Goal: Use online tool/utility: Utilize a website feature to perform a specific function

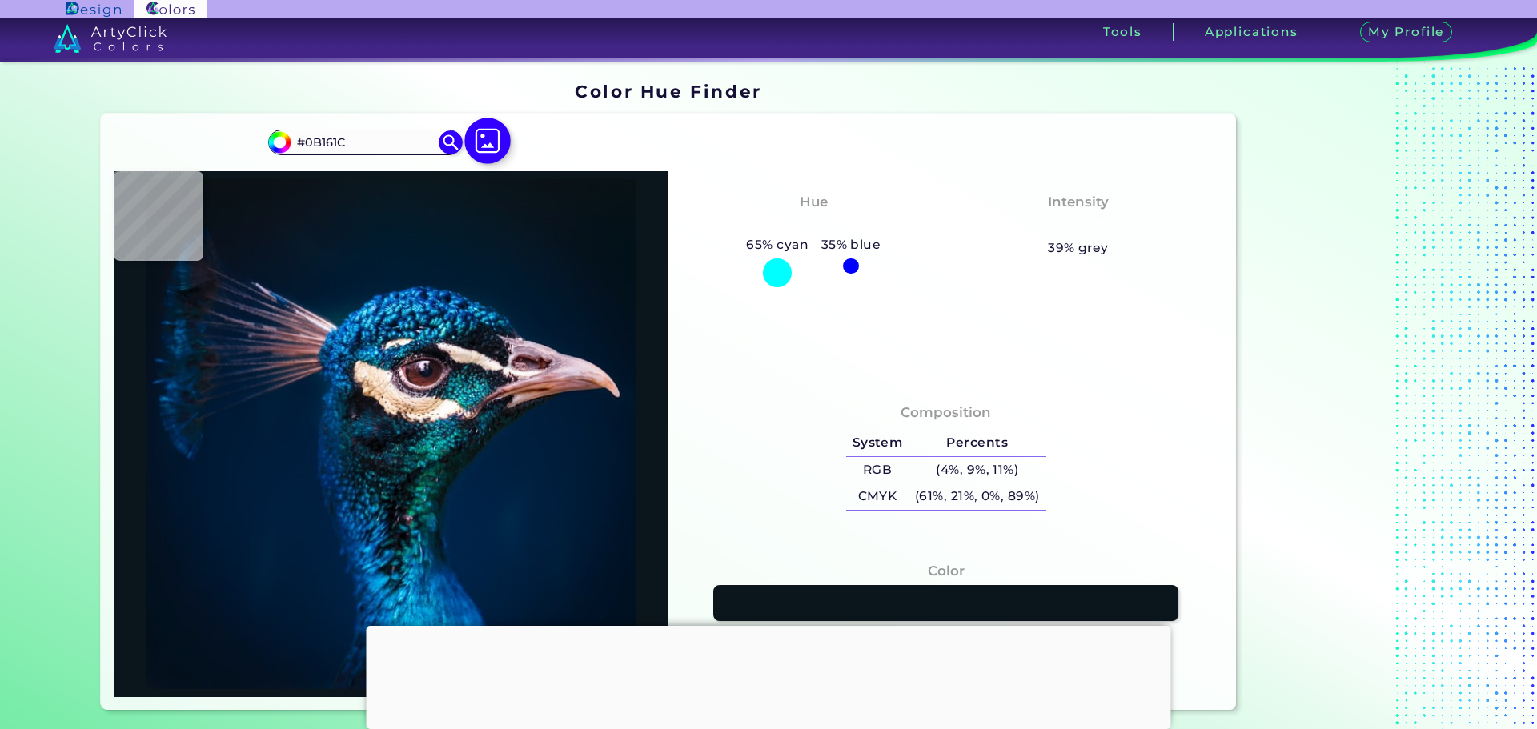
type input "#0B161C"
click at [471, 134] on img at bounding box center [487, 141] width 46 height 46
click at [0, 0] on input "file" at bounding box center [0, 0] width 0 height 0
type input "#000000"
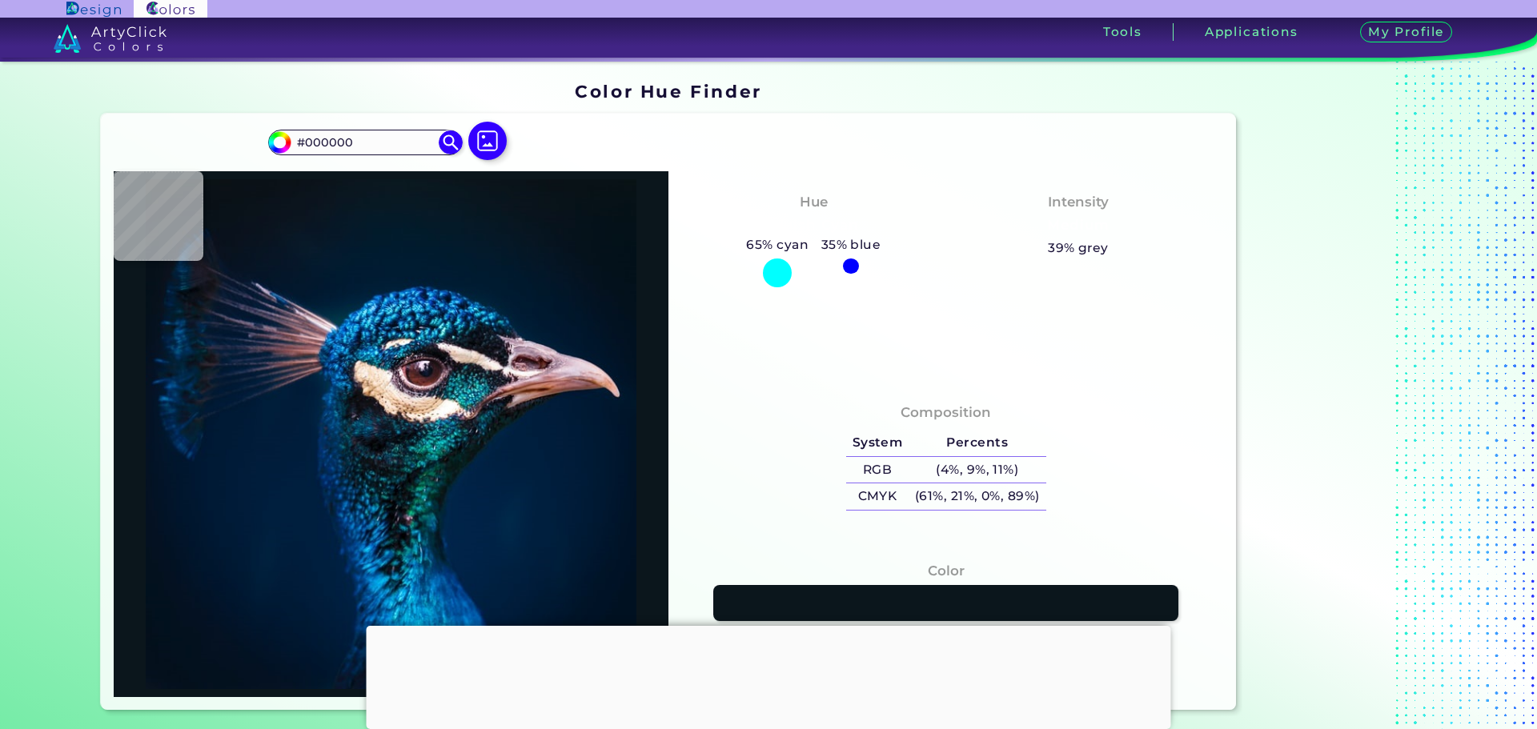
type input "#021019"
type input "#03111a"
type input "#03111A"
type input "#04111a"
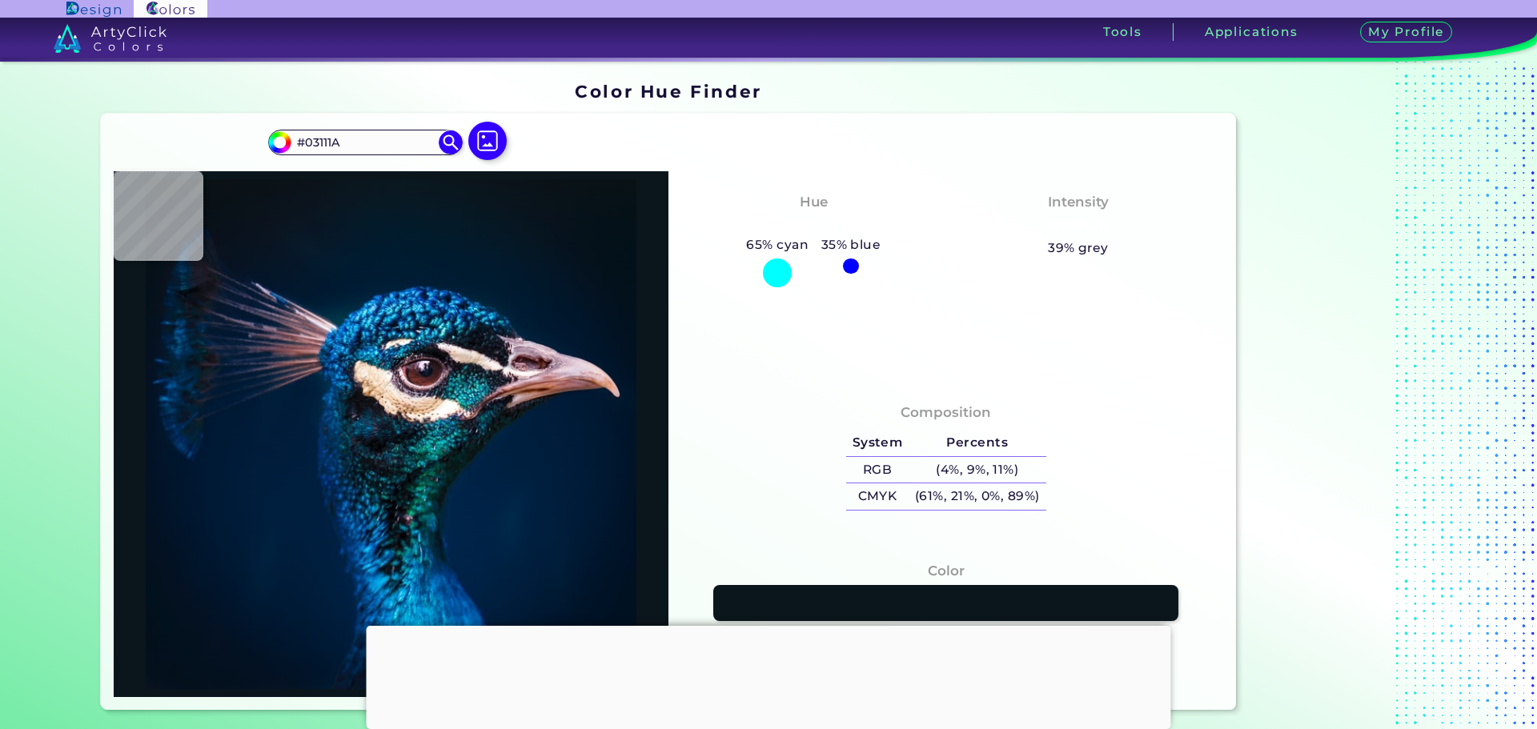
type input "#04111A"
type input "#05121a"
type input "#05121A"
type input "#05121b"
type input "#05121B"
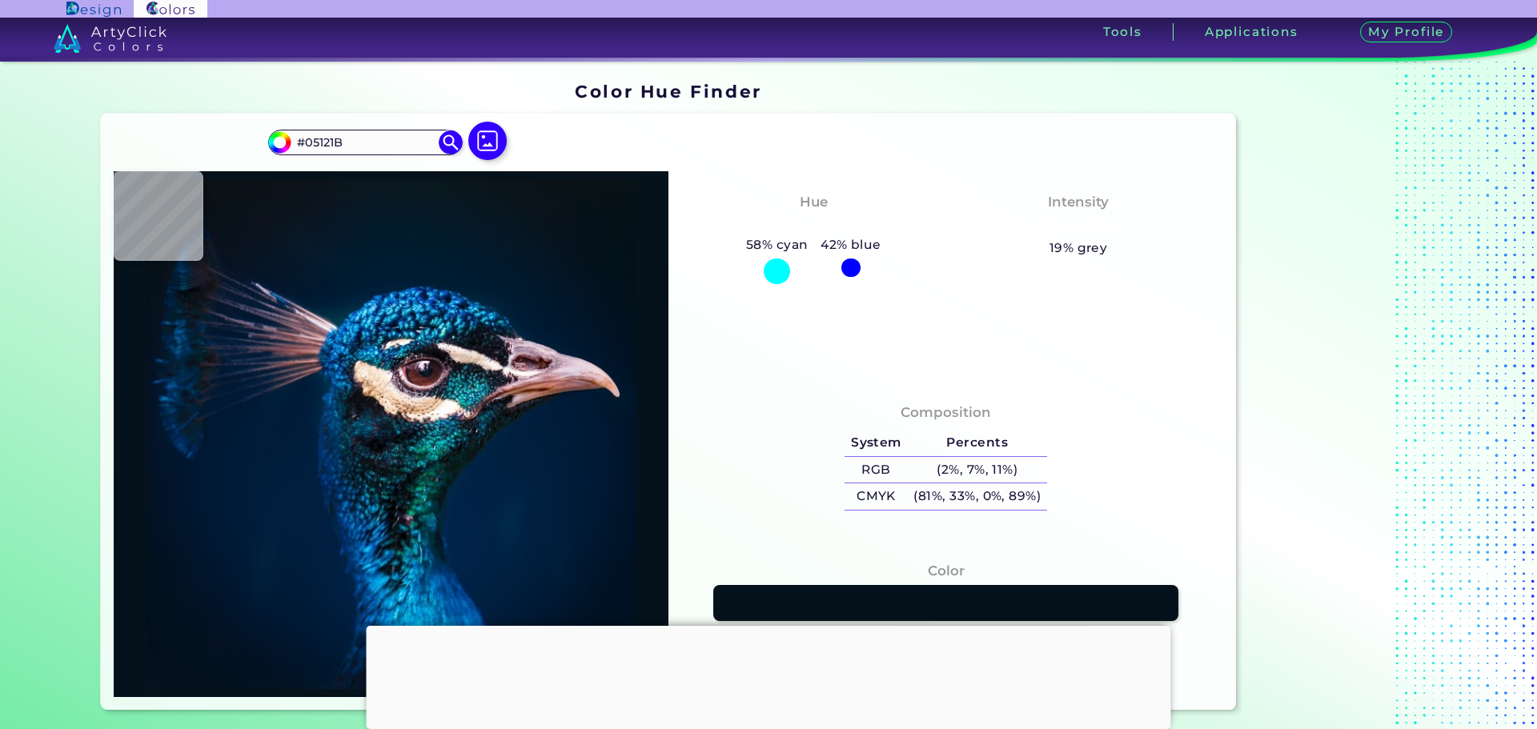
type input "#08121c"
type input "#08121C"
type input "#09111c"
type input "#09111C"
type input "#09121d"
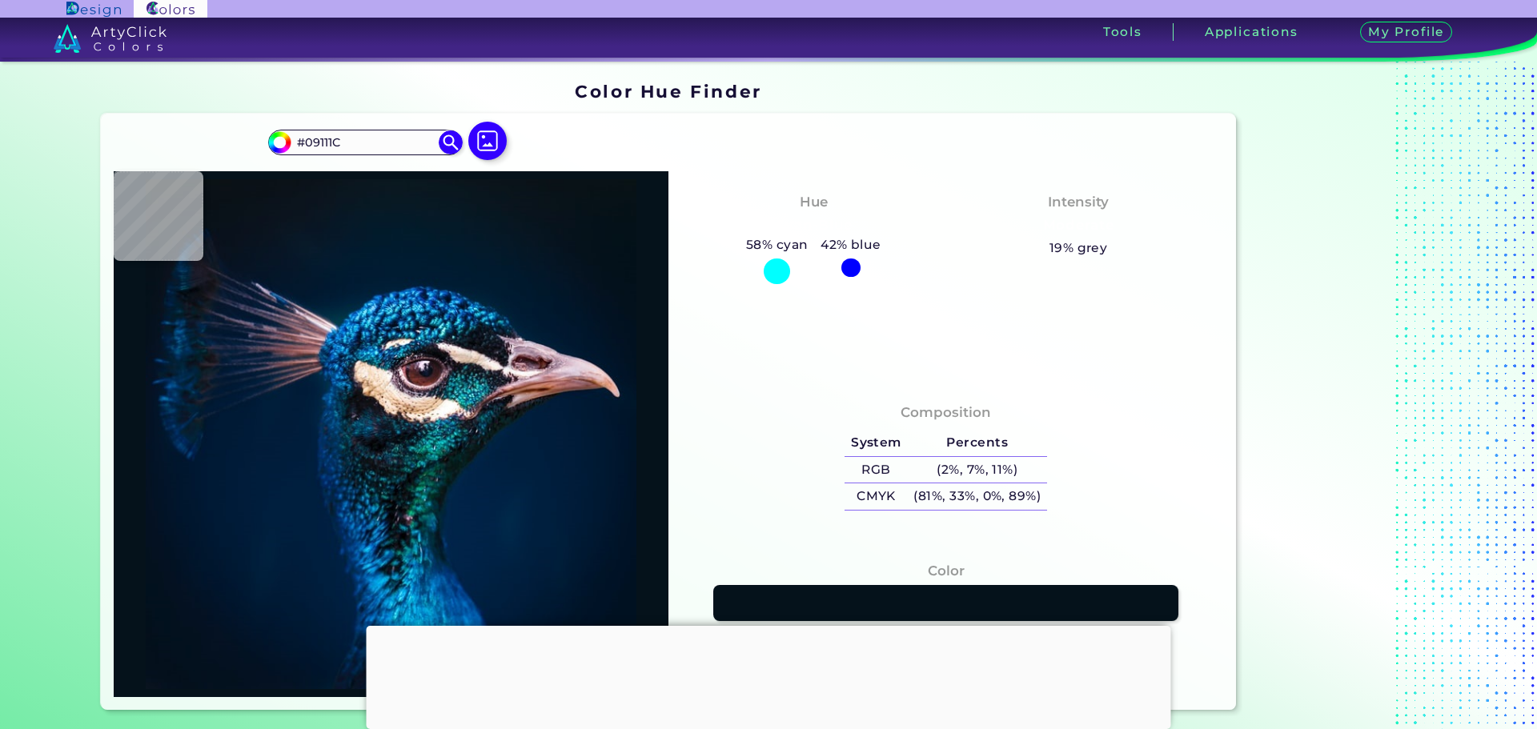
type input "#09121D"
type input "#09131d"
type input "#09131D"
type input "#09131c"
type input "#09131C"
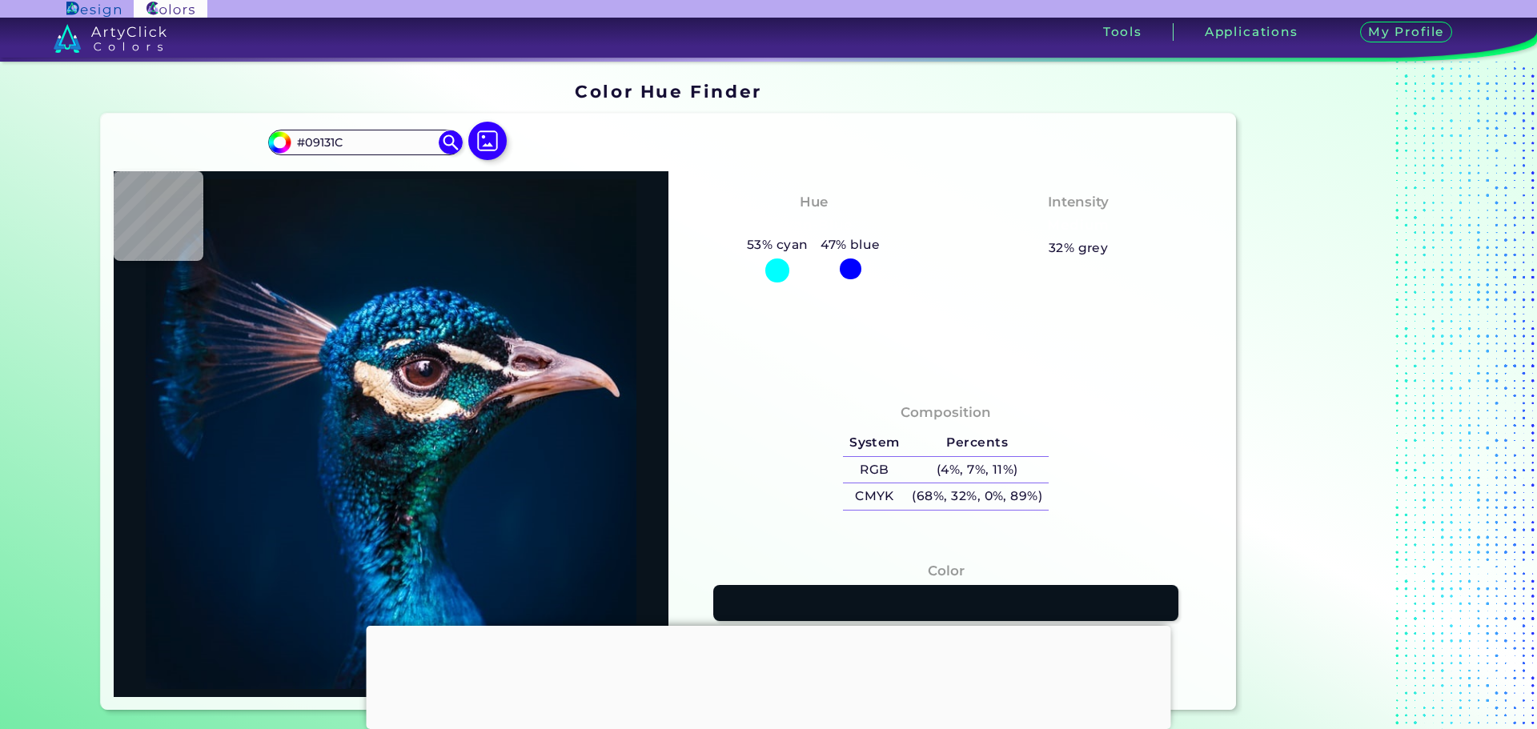
type input "#0a141d"
type input "#0A141D"
type input "#09131c"
type input "#09131C"
type input "#0a151b"
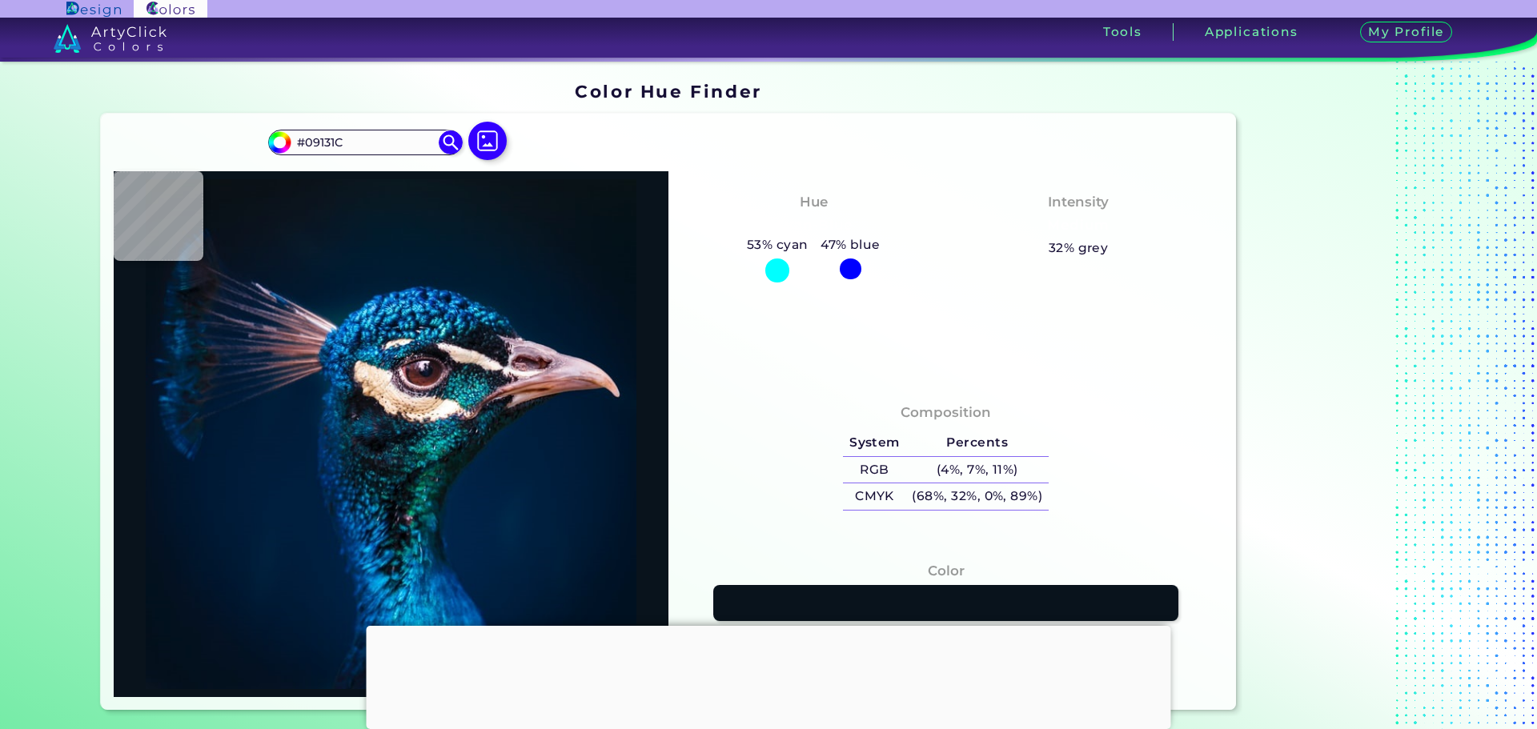
type input "#0A151B"
type input "#0a141d"
type input "#0A141D"
type input "#09141a"
type input "#09141A"
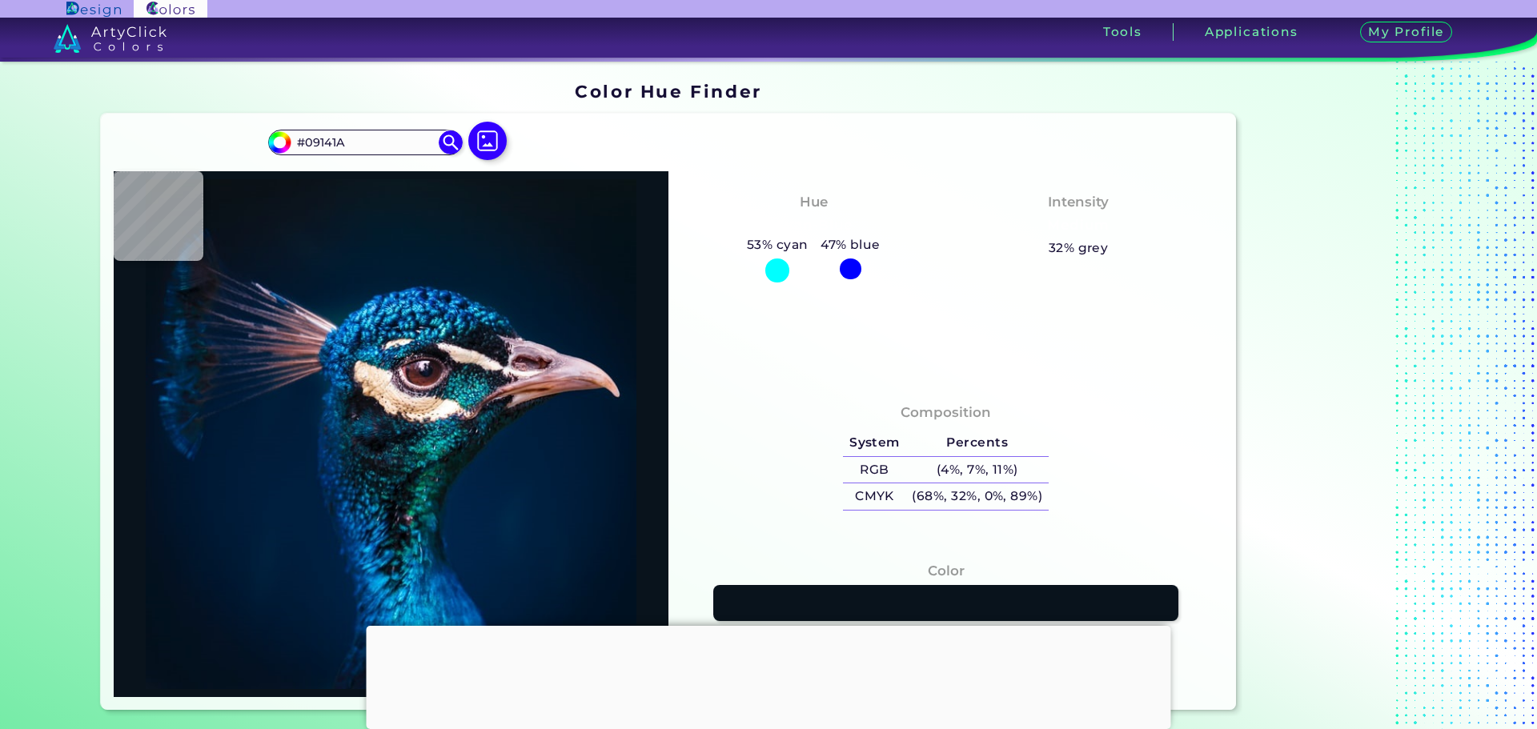
type input "#0a131a"
type input "#0A131A"
type input "#081623"
type input "#08171e"
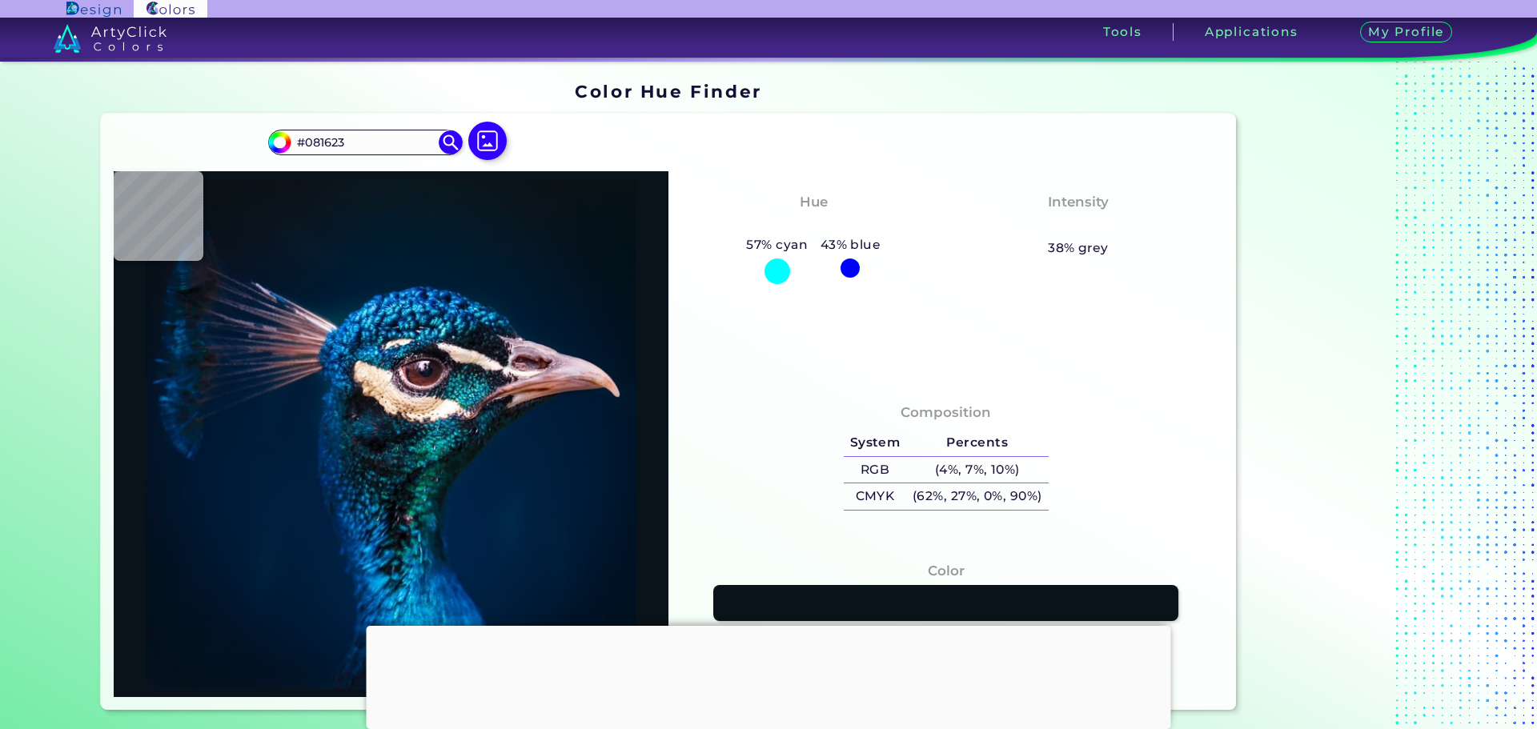
type input "#08171E"
type input "#09181f"
type input "#09181F"
click at [325, 140] on input "#09181F" at bounding box center [365, 142] width 149 height 22
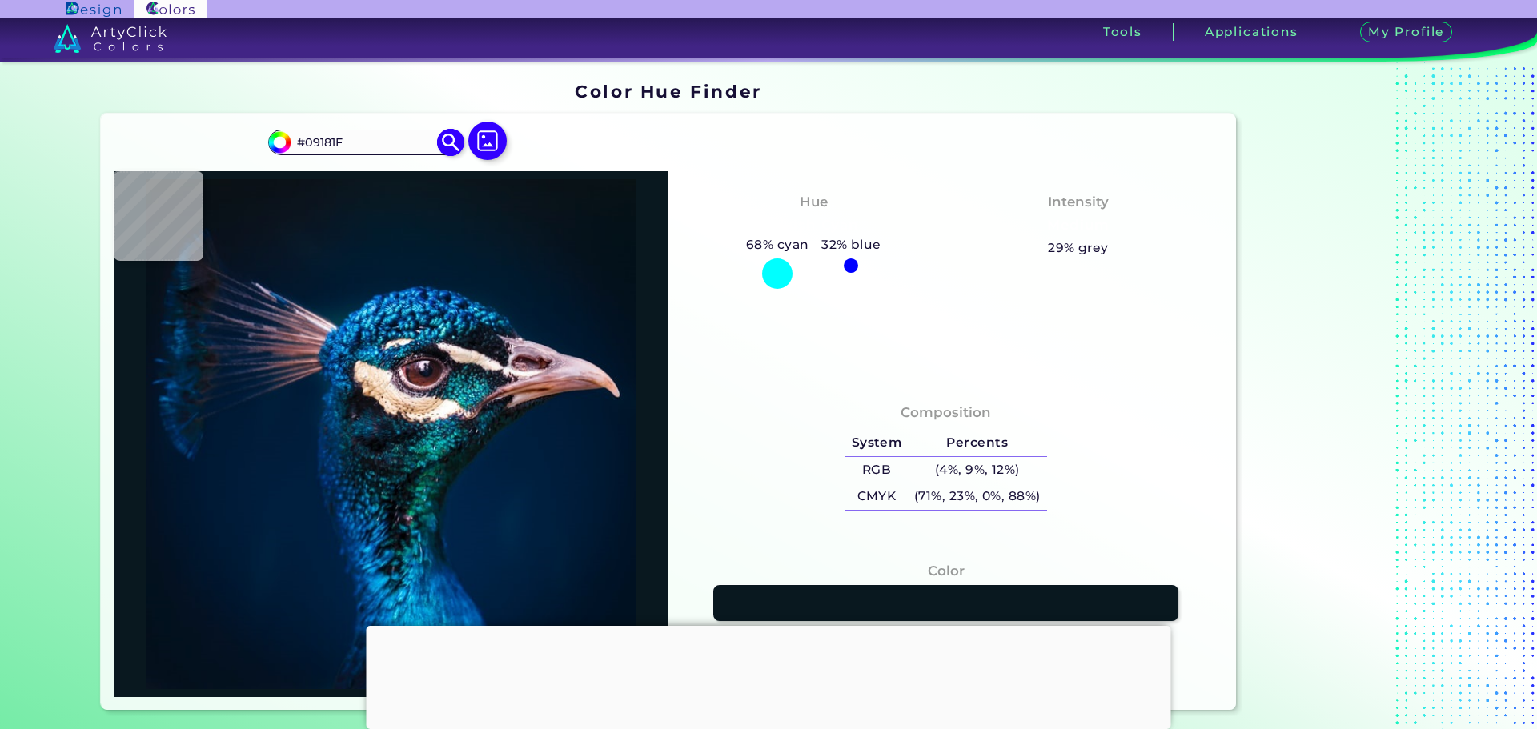
paste input "01C34"
type input "#001c34"
type input "#001C34"
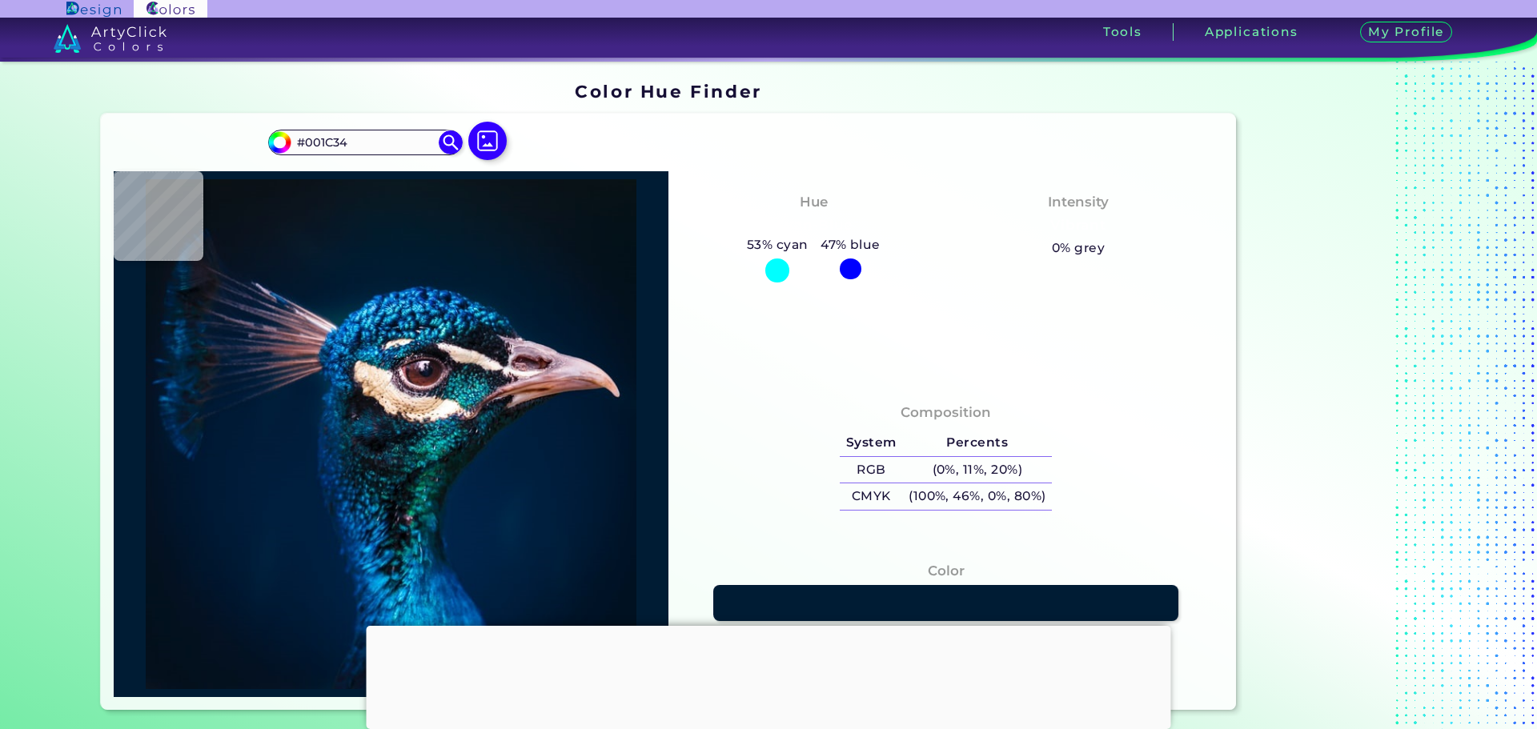
type input "#011b32"
type input "#011B32"
type input "#001b30"
type input "#001B30"
type input "#011b2c"
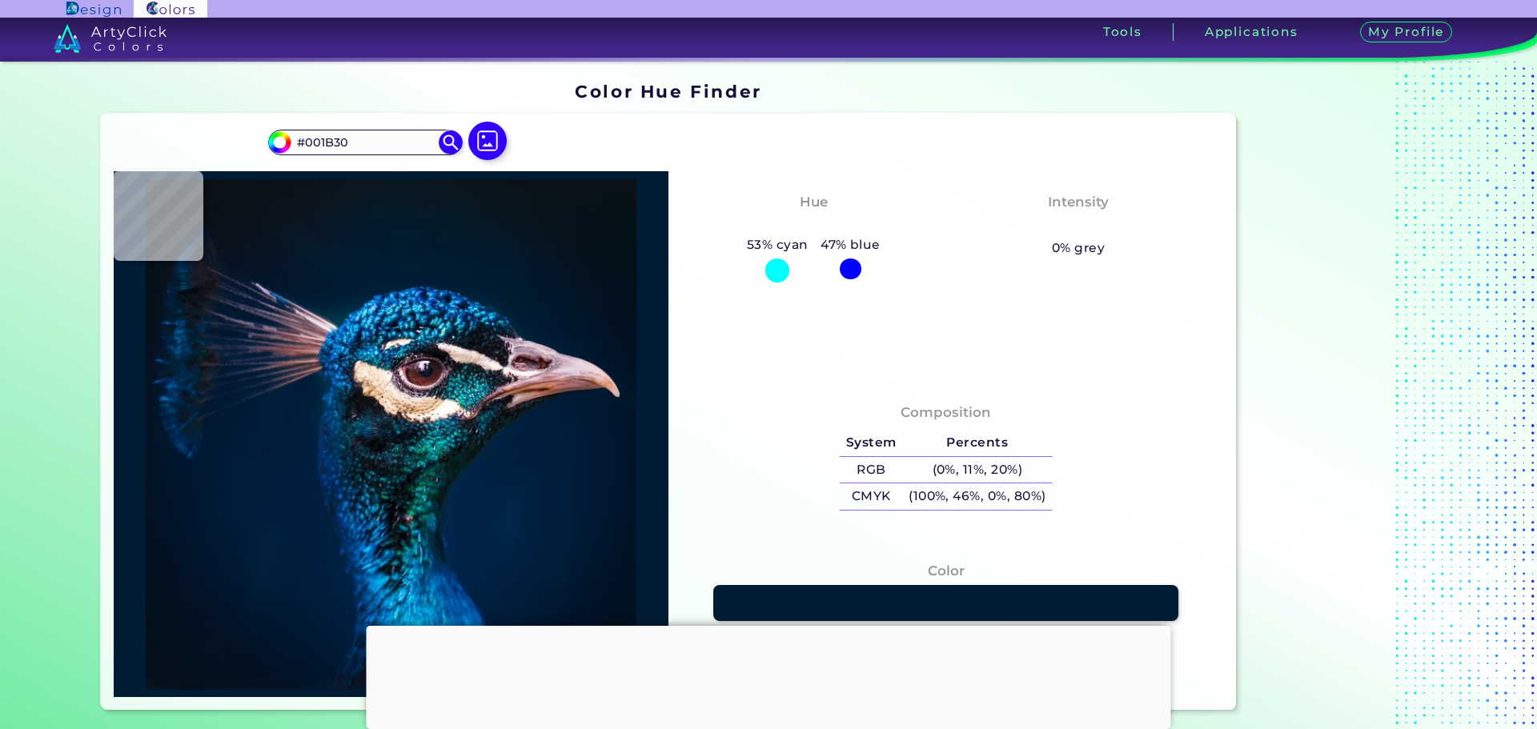
type input "#011B2C"
type input "#031a2a"
type input "#031A2A"
type input "#071925"
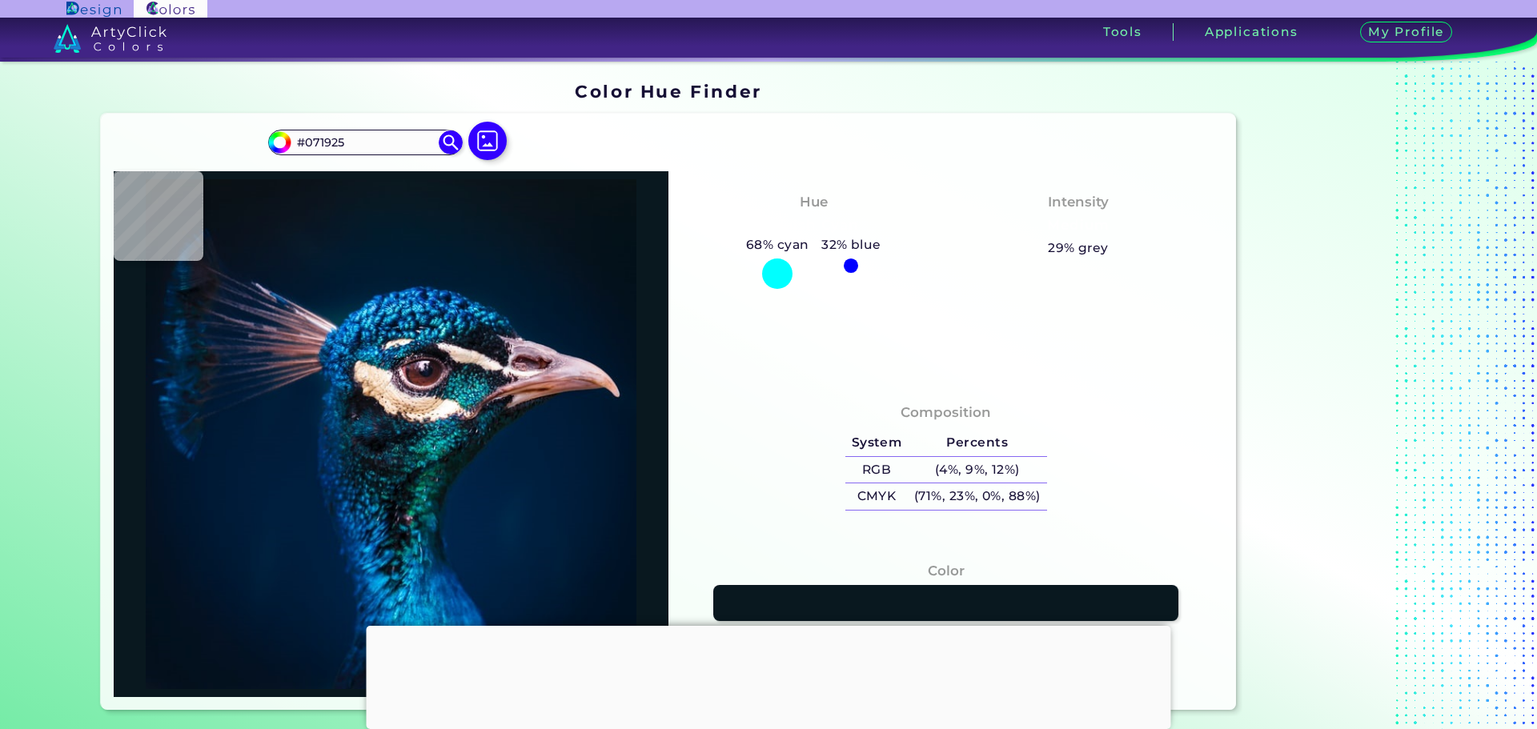
type input "#09181f"
type input "#09181F"
type input "#000000"
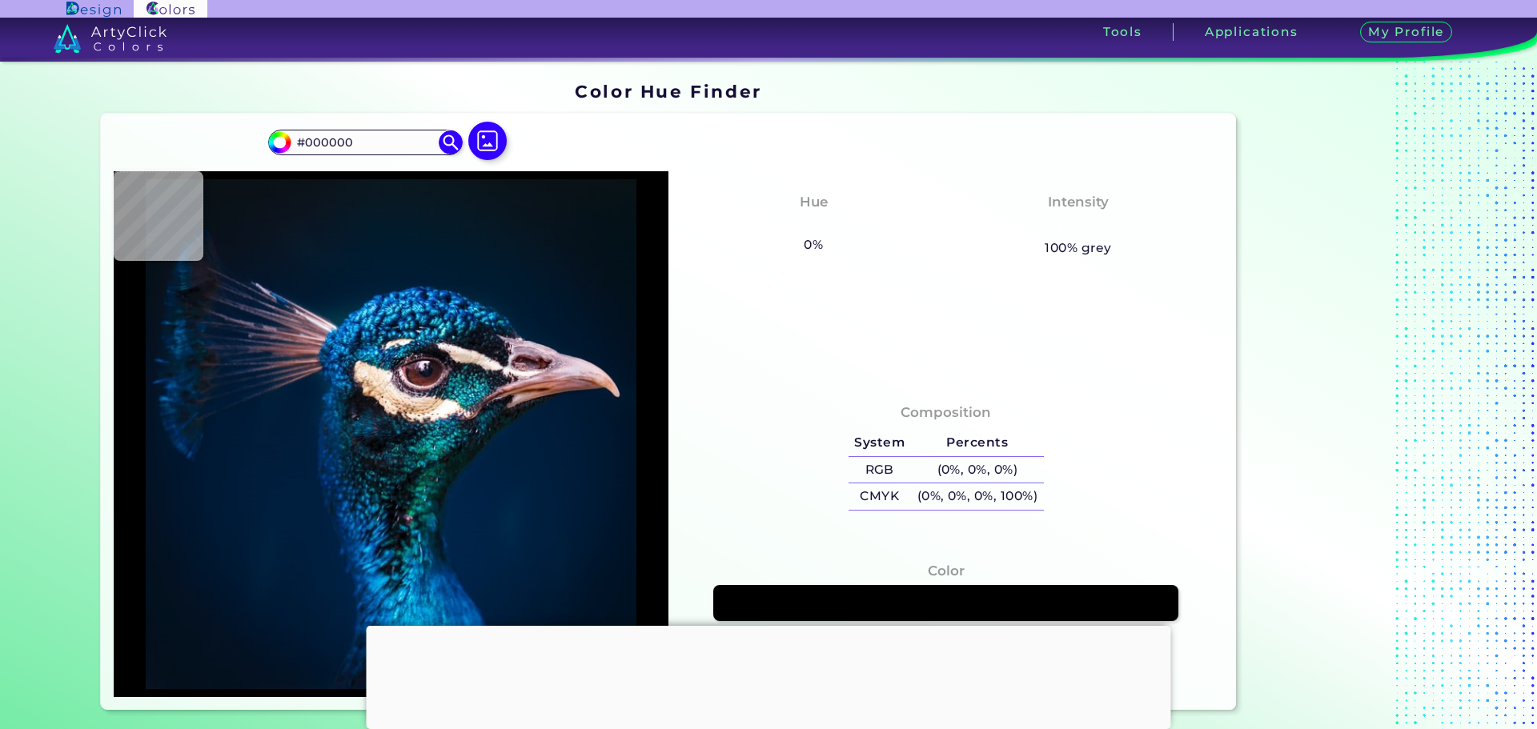
type input "#0a171f"
type input "#0A171F"
type input "#0a1720"
type input "#0A1720"
type input "#081923"
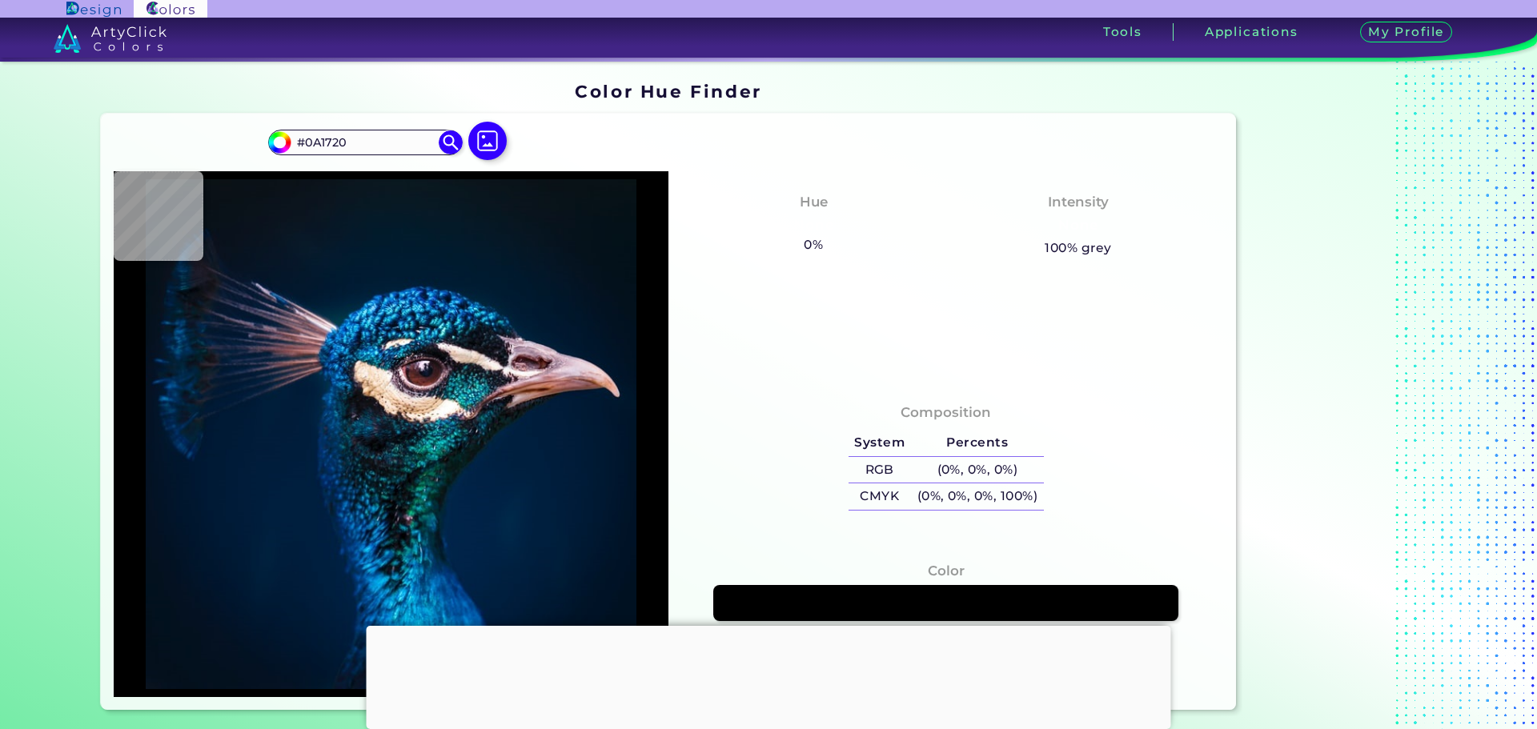
type input "#081923"
type input "#041927"
type input "#031a2c"
type input "#031A2C"
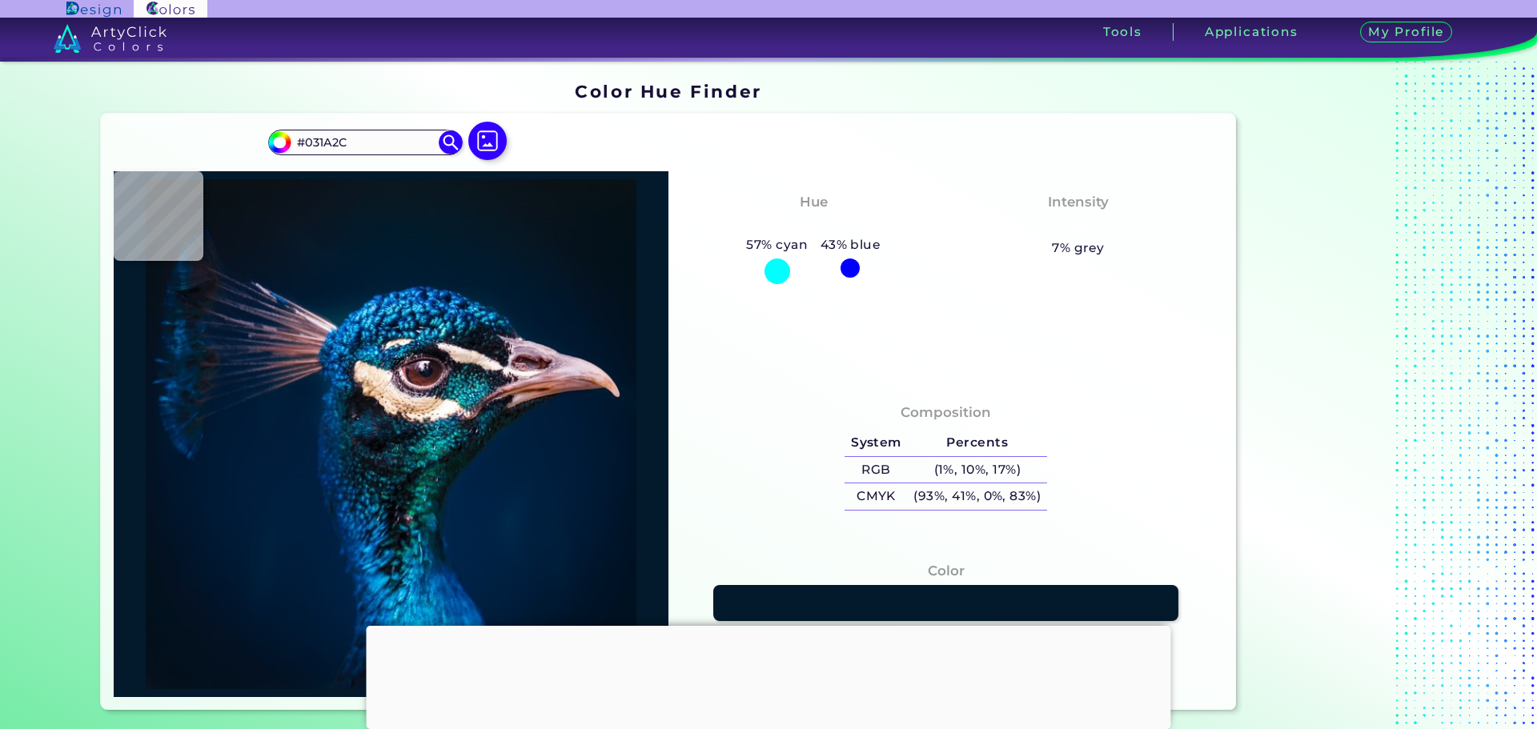
type input "#052b5d"
type input "#052B5D"
type input "#3094c7"
type input "#3094C7"
type input "#195c8a"
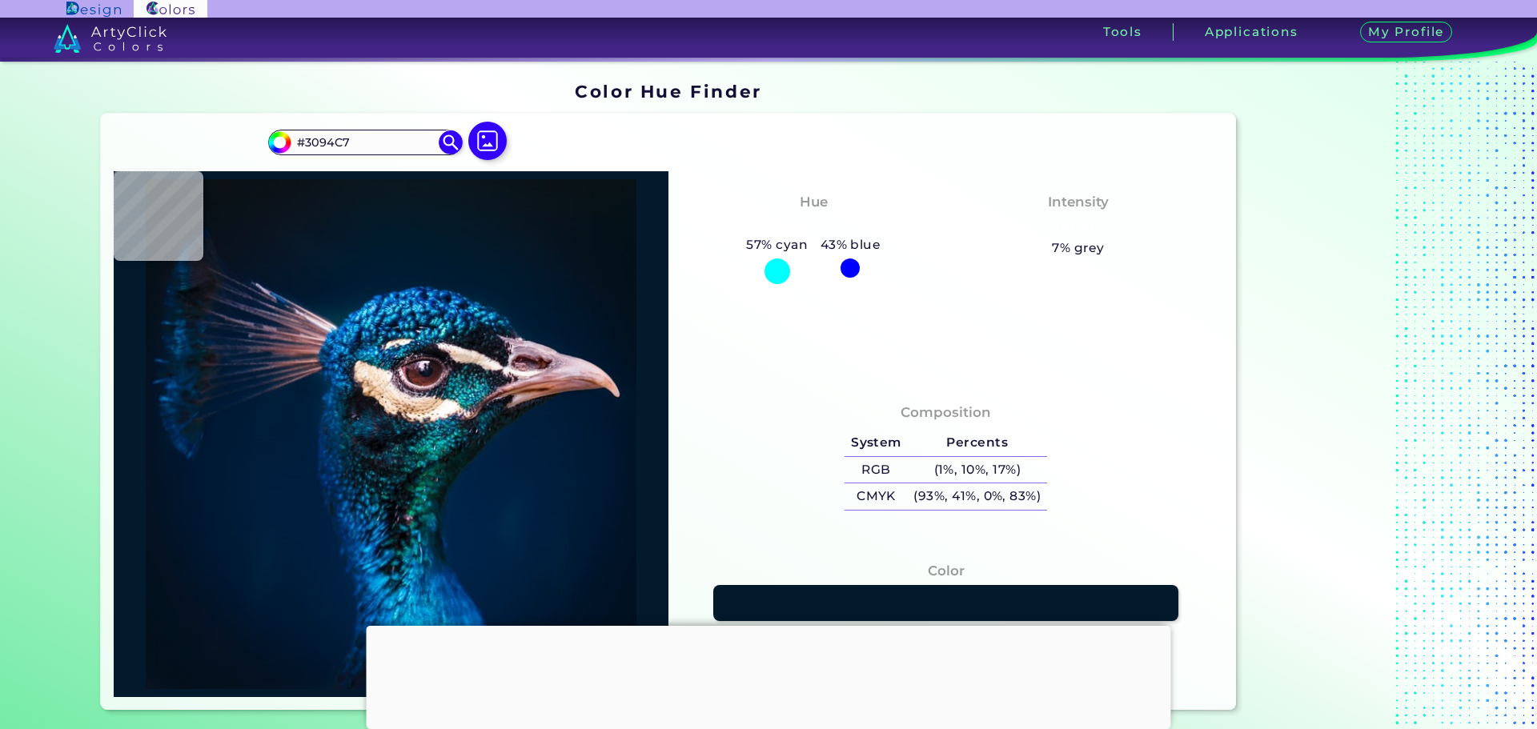
type input "#195C8A"
type input "#022738"
type input "#064065"
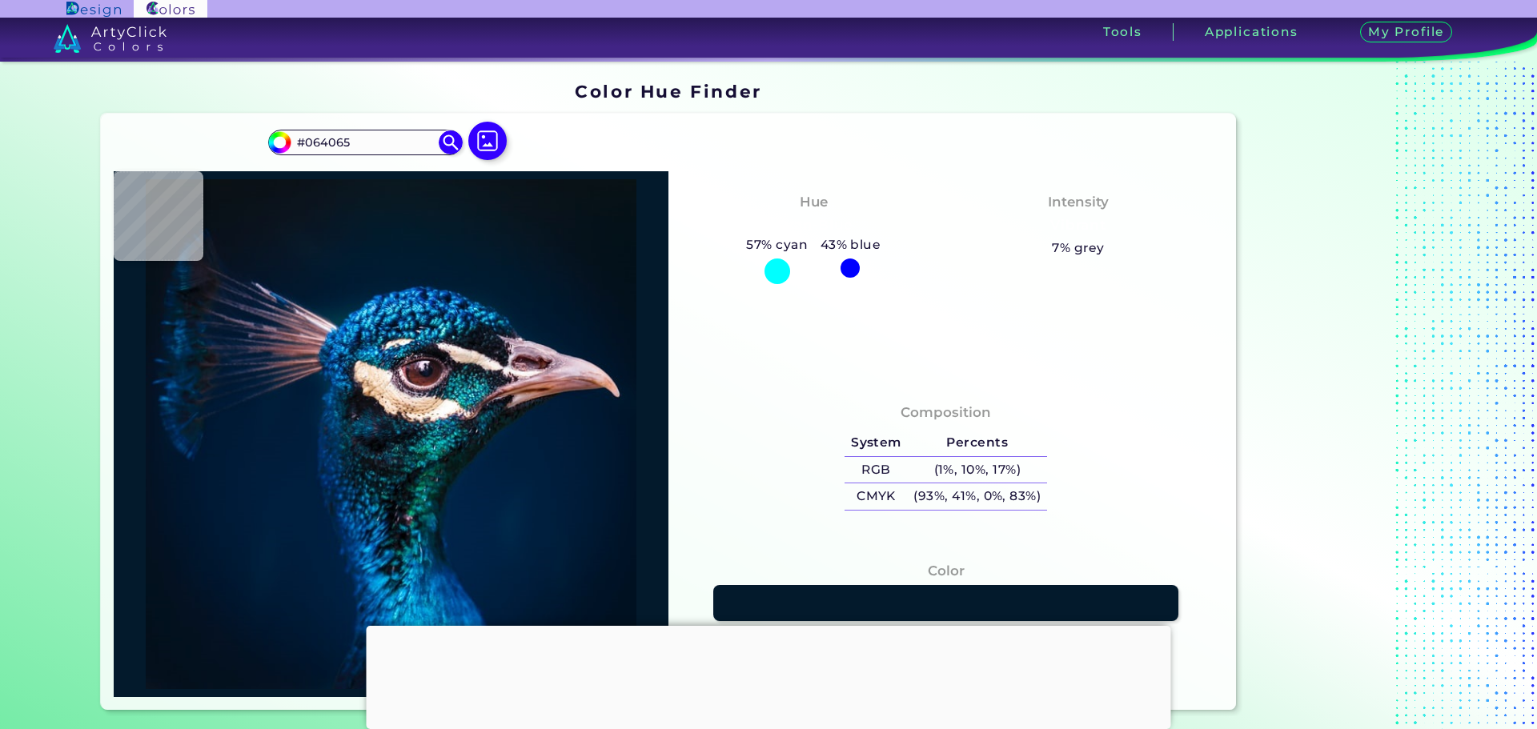
type input "#0870b3"
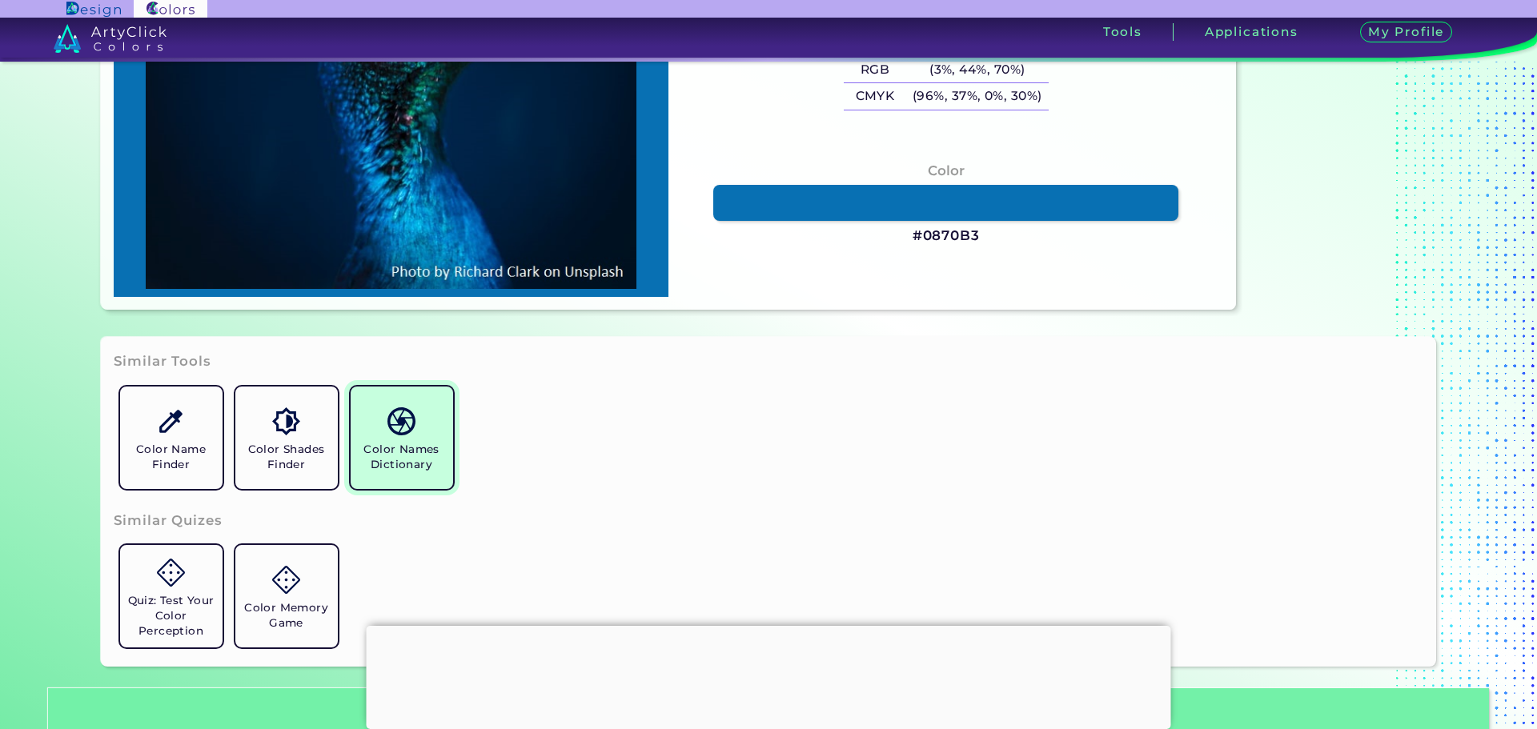
scroll to position [480, 0]
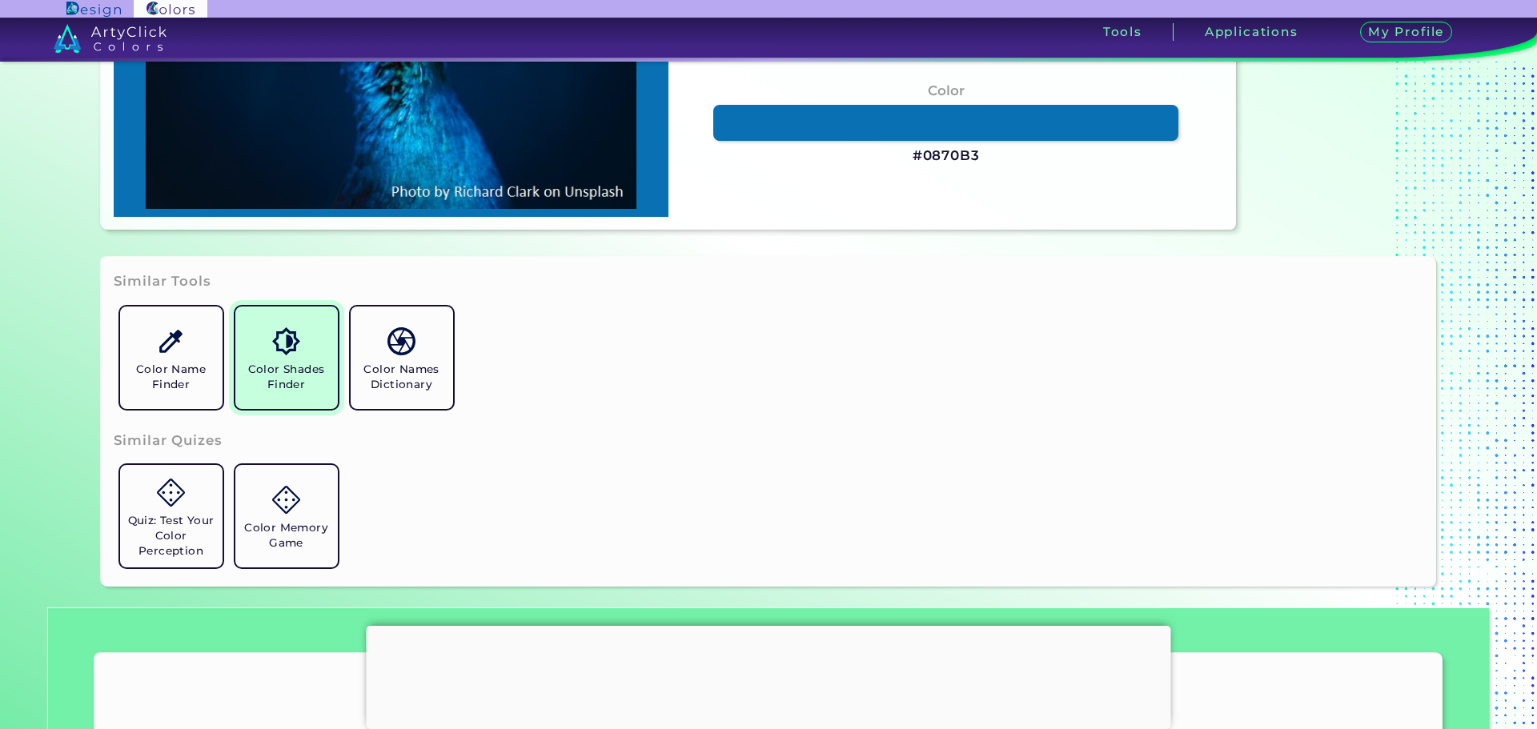
type input "#0870B3"
click at [291, 367] on h5 "Color Shades Finder" at bounding box center [287, 377] width 90 height 30
